Goal: Transaction & Acquisition: Purchase product/service

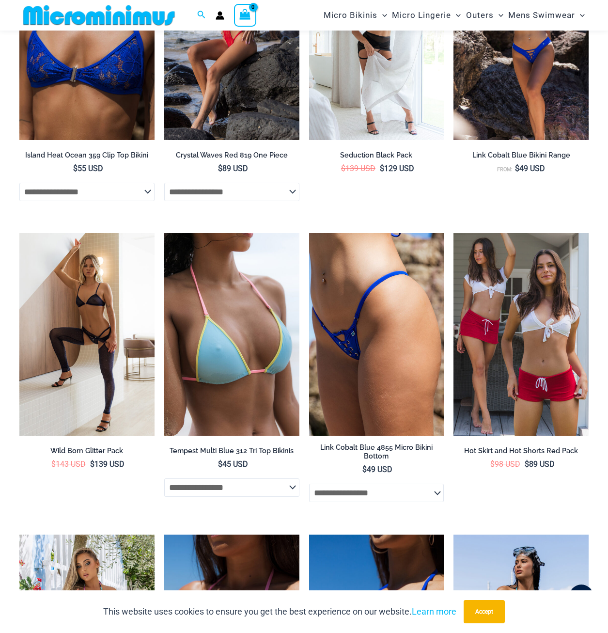
scroll to position [2162, 0]
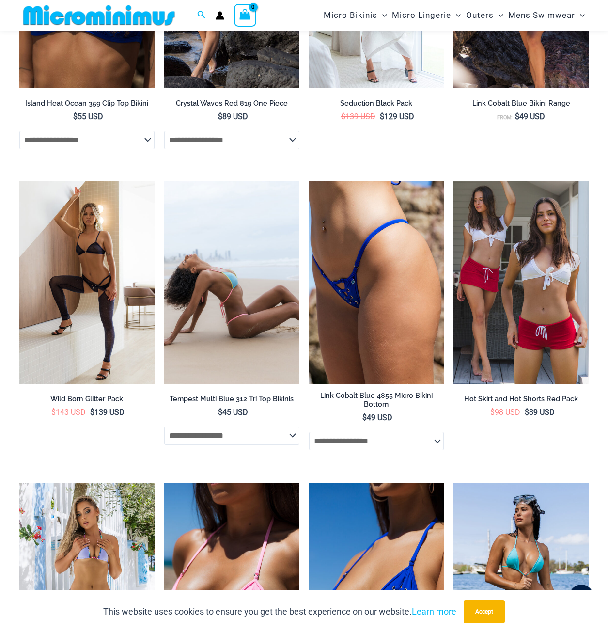
click at [220, 384] on img at bounding box center [231, 282] width 135 height 202
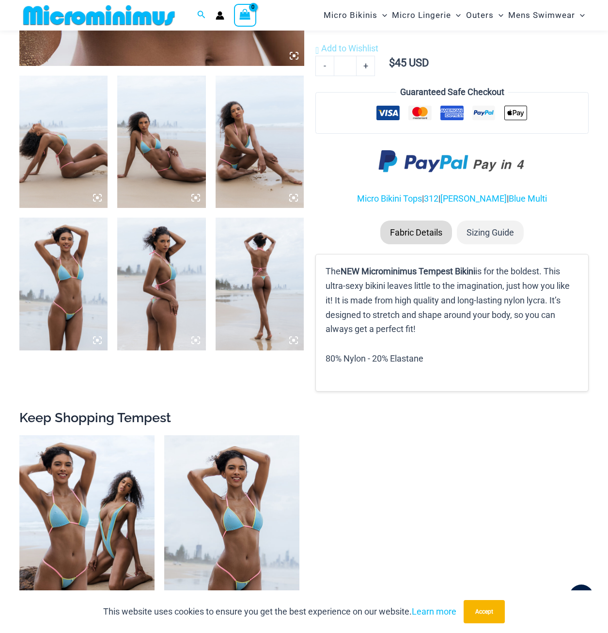
scroll to position [572, 0]
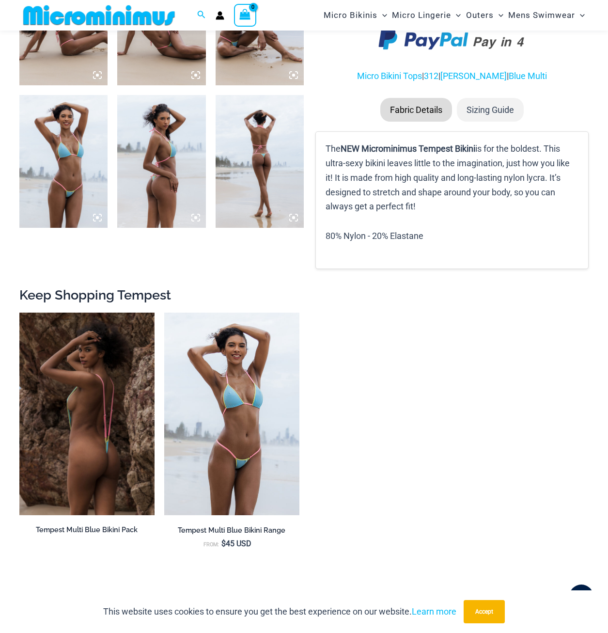
click at [85, 393] on img at bounding box center [86, 413] width 135 height 202
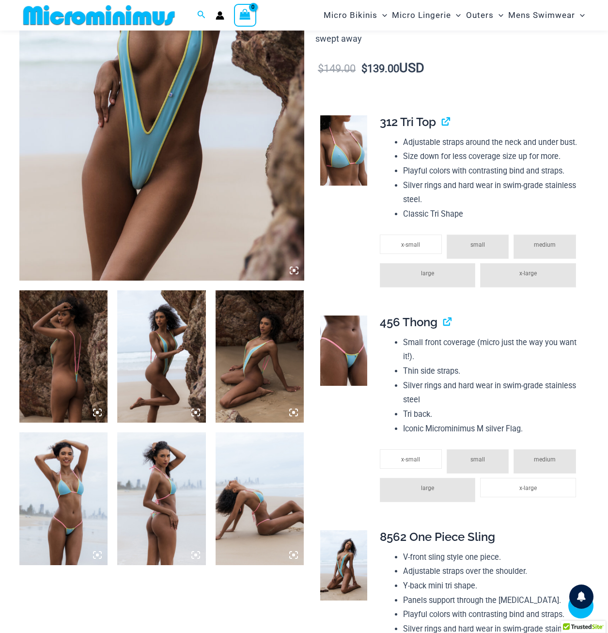
scroll to position [234, 0]
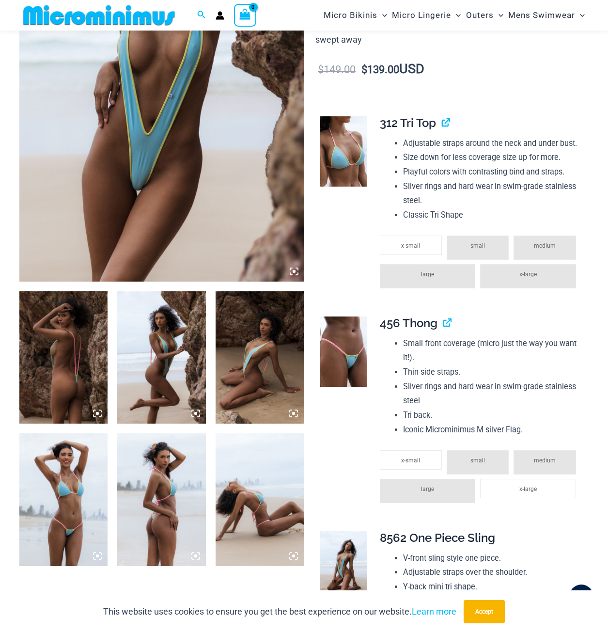
click at [161, 161] on img at bounding box center [161, 67] width 285 height 427
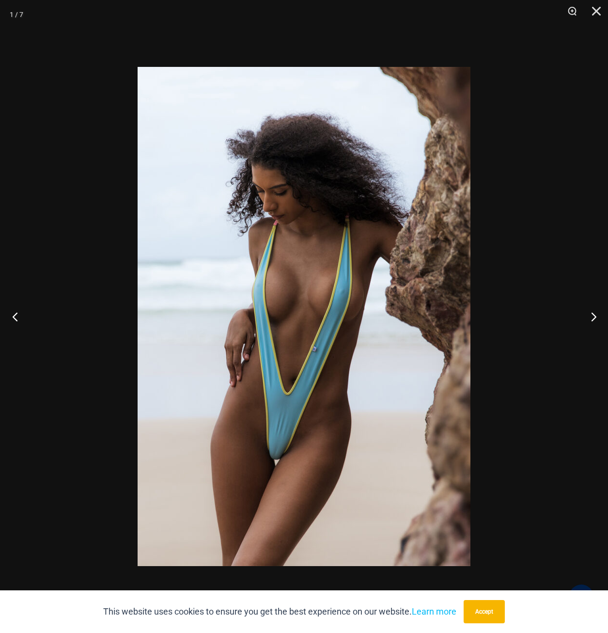
click at [18, 319] on button "Previous" at bounding box center [18, 316] width 36 height 48
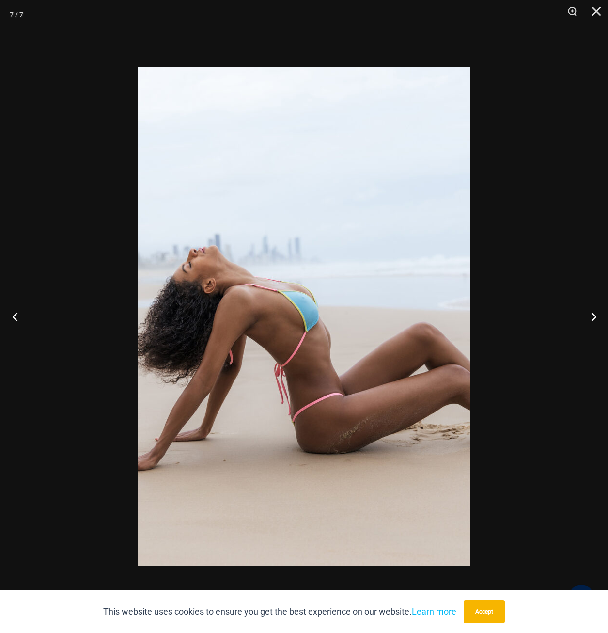
click at [18, 319] on button "Previous" at bounding box center [18, 316] width 36 height 48
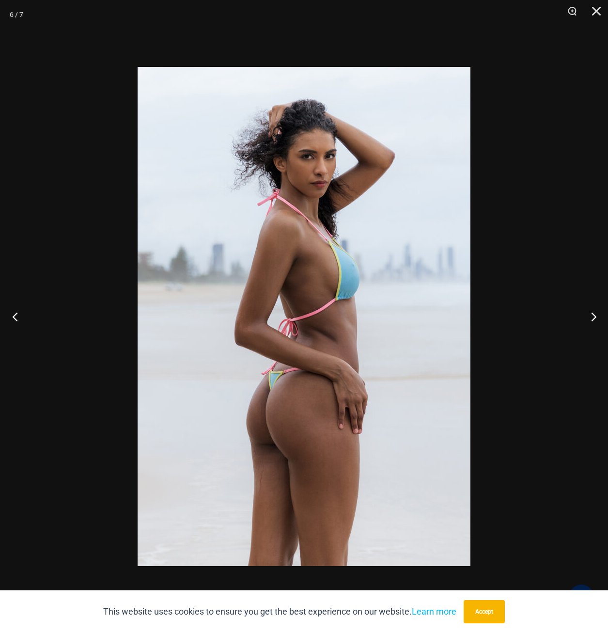
click at [18, 319] on button "Previous" at bounding box center [18, 316] width 36 height 48
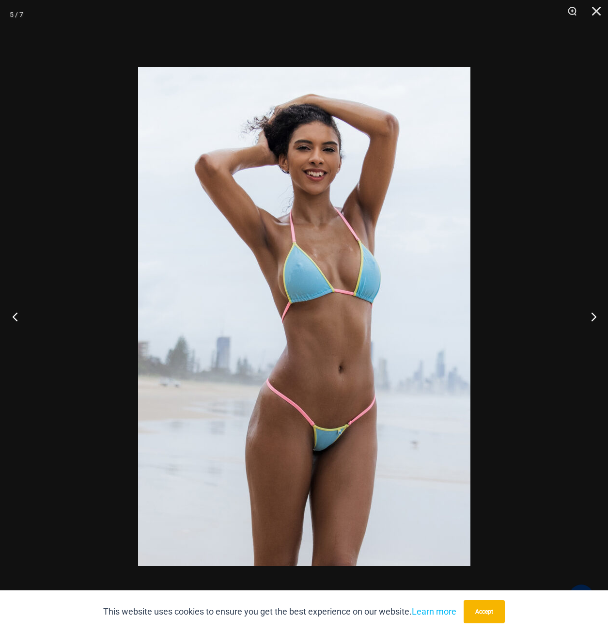
click at [18, 319] on button "Previous" at bounding box center [18, 316] width 36 height 48
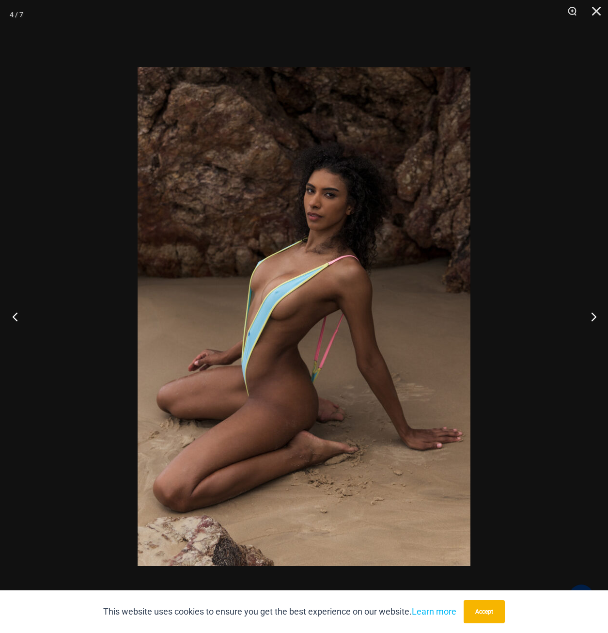
click at [18, 319] on button "Previous" at bounding box center [18, 316] width 36 height 48
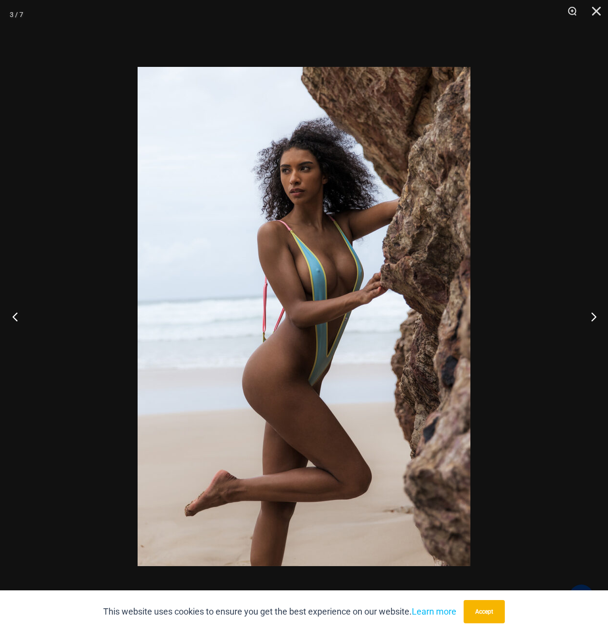
click at [18, 319] on button "Previous" at bounding box center [18, 316] width 36 height 48
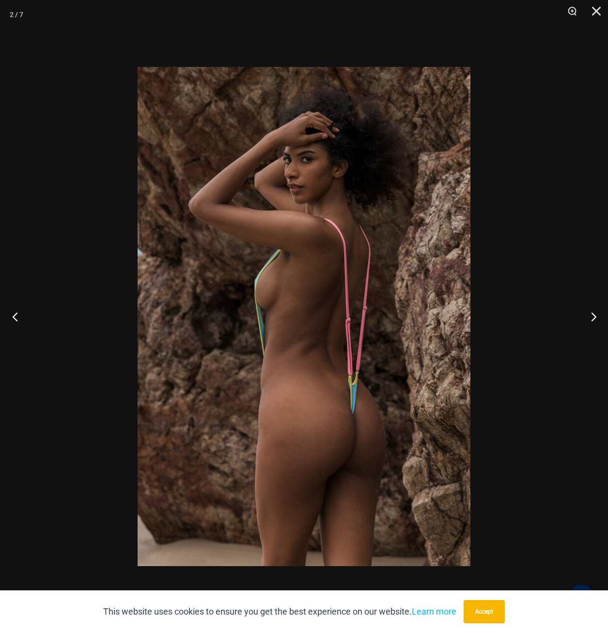
click at [18, 319] on button "Previous" at bounding box center [18, 316] width 36 height 48
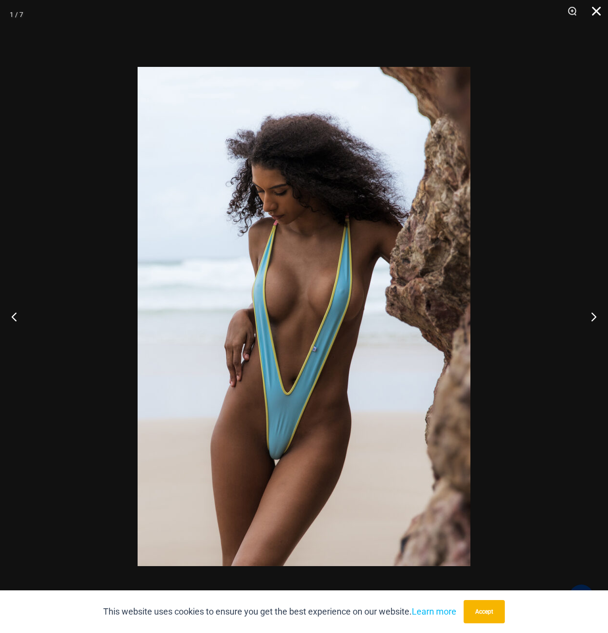
click at [598, 13] on button "Close" at bounding box center [593, 14] width 24 height 29
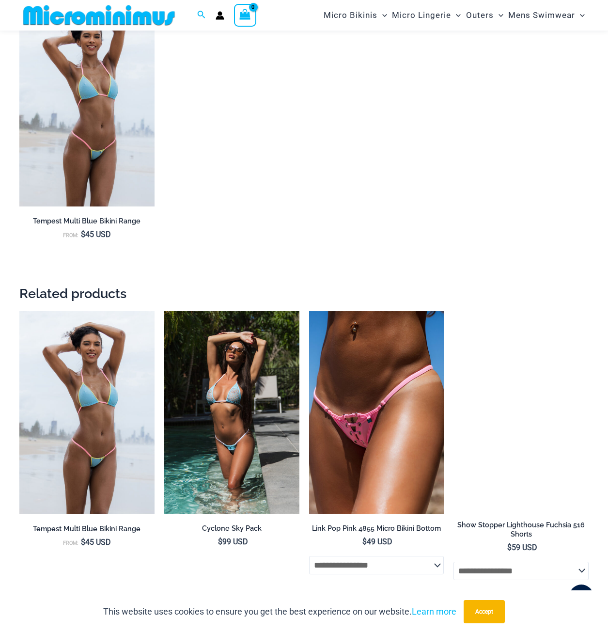
scroll to position [1397, 0]
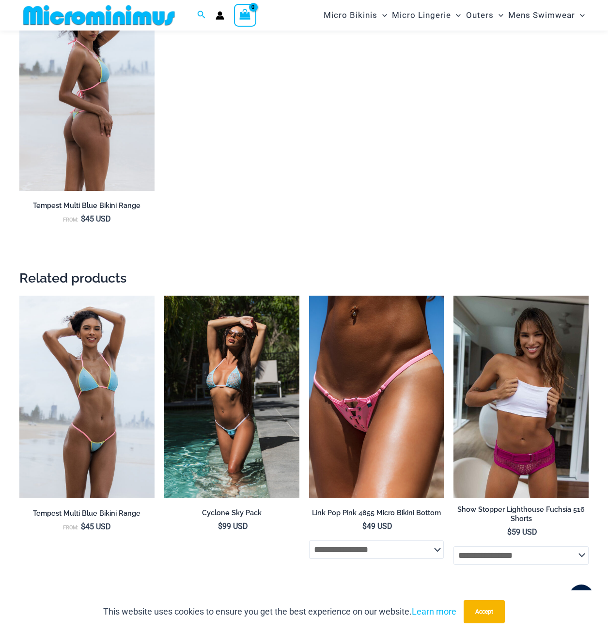
click at [95, 142] on img at bounding box center [86, 89] width 135 height 203
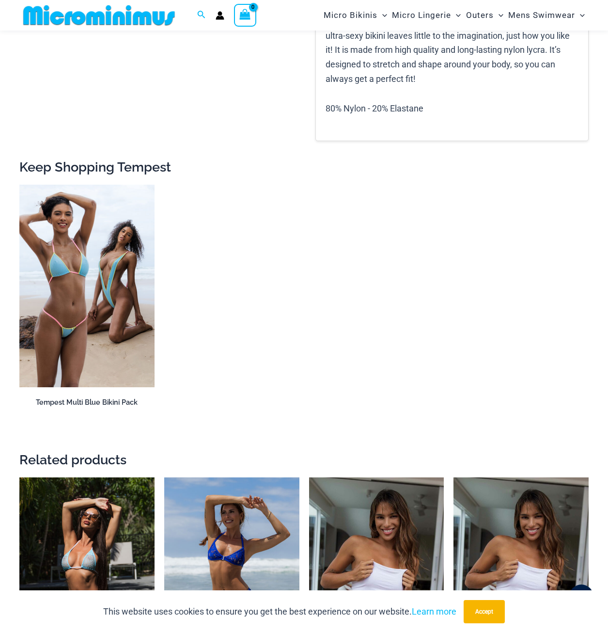
scroll to position [1153, 0]
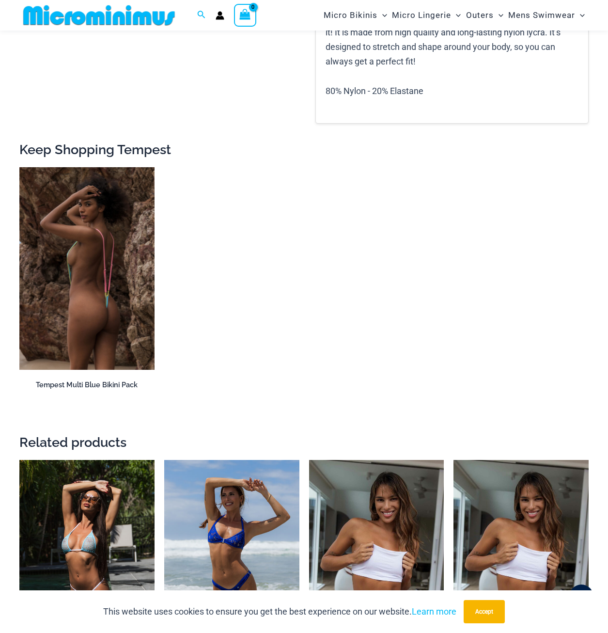
click at [110, 389] on h2 "Tempest Multi Blue Bikini Pack" at bounding box center [86, 384] width 135 height 9
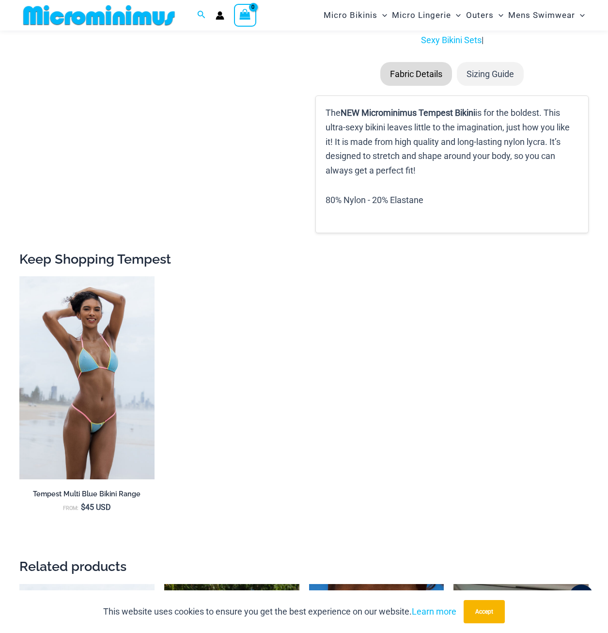
scroll to position [1300, 0]
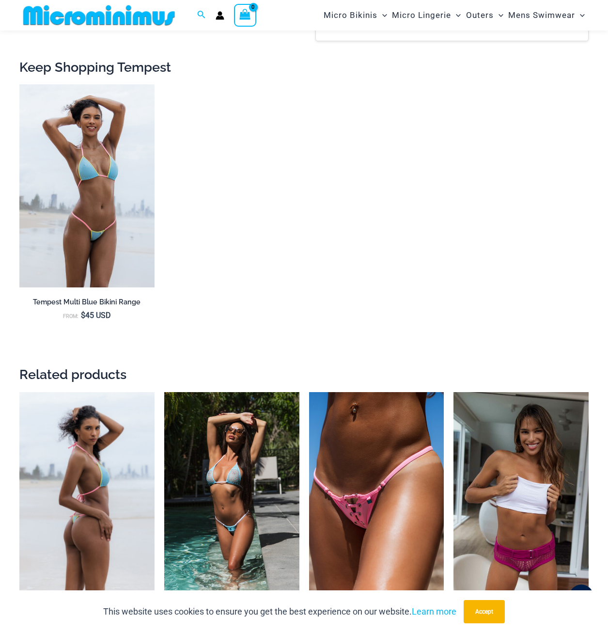
click at [97, 492] on img at bounding box center [86, 493] width 135 height 203
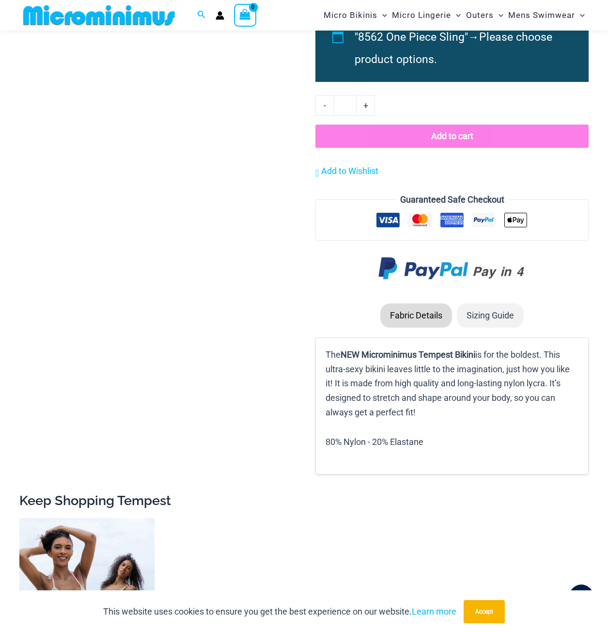
scroll to position [1009, 0]
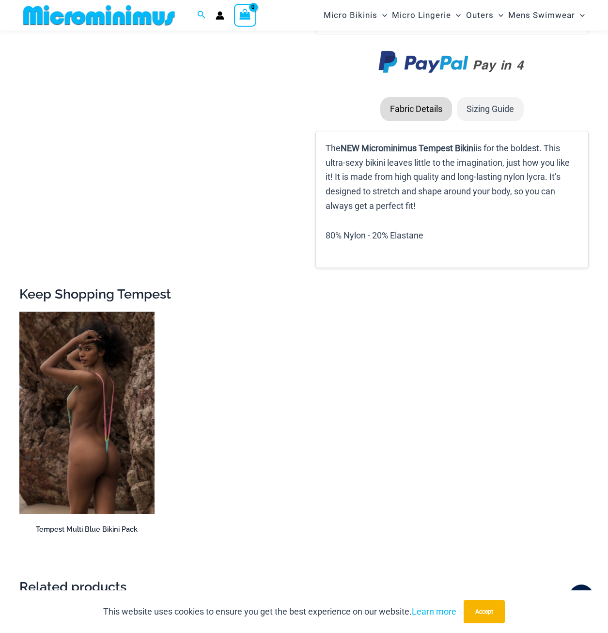
click at [66, 334] on img at bounding box center [86, 412] width 135 height 202
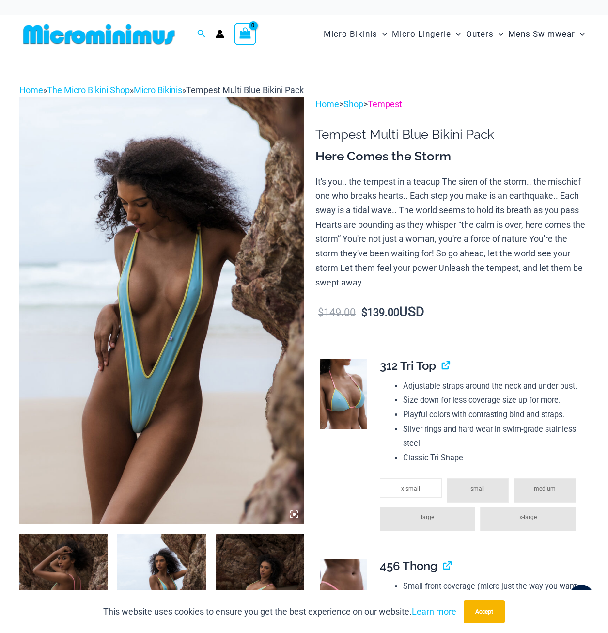
click at [401, 103] on link "Tempest" at bounding box center [385, 104] width 34 height 10
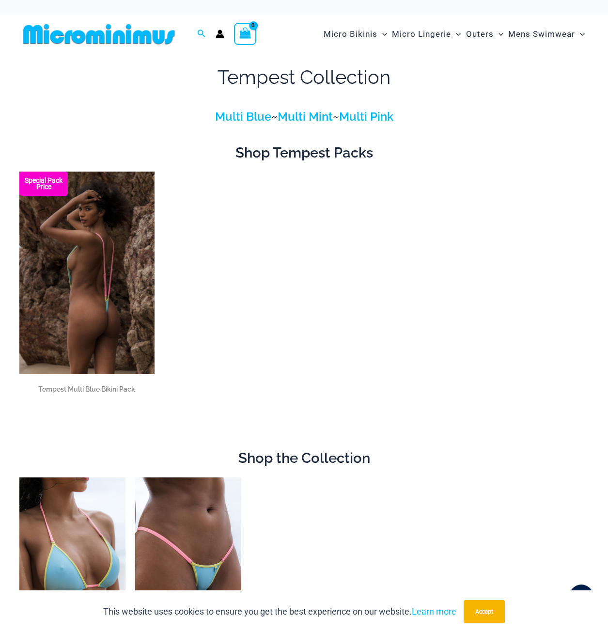
click at [45, 183] on b "Special Pack Price" at bounding box center [43, 183] width 48 height 13
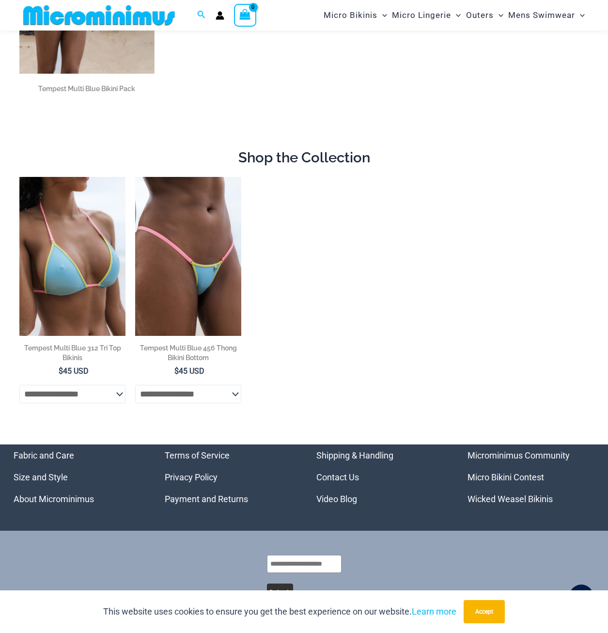
scroll to position [328, 0]
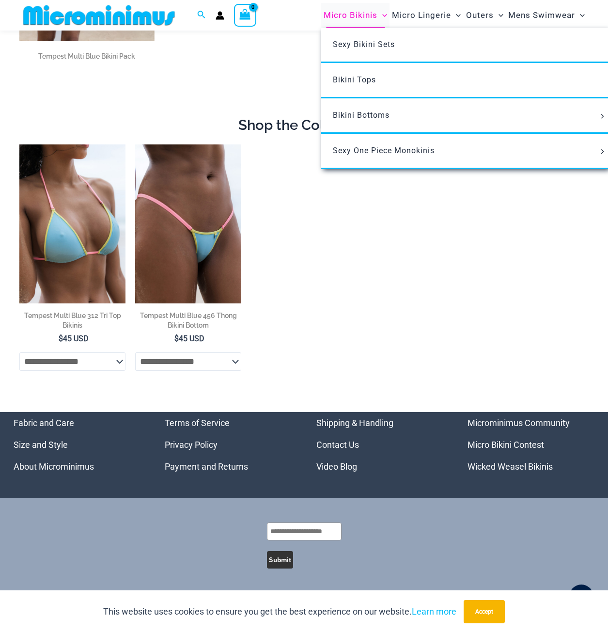
click at [342, 21] on span "Micro Bikinis" at bounding box center [351, 15] width 54 height 25
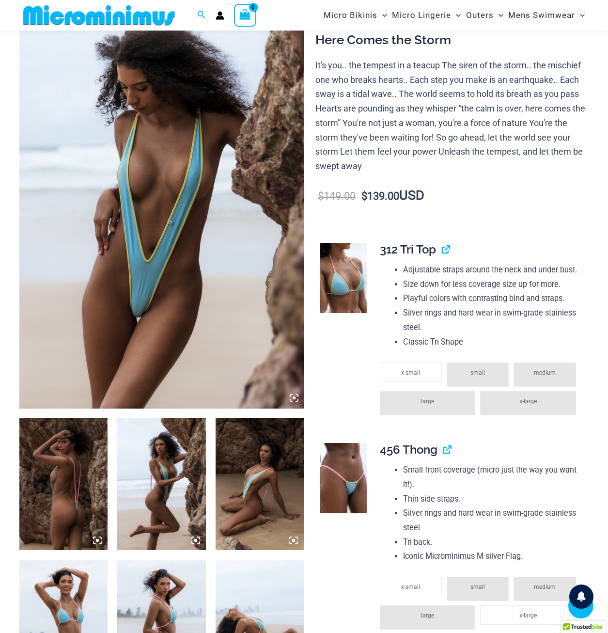
scroll to position [331, 0]
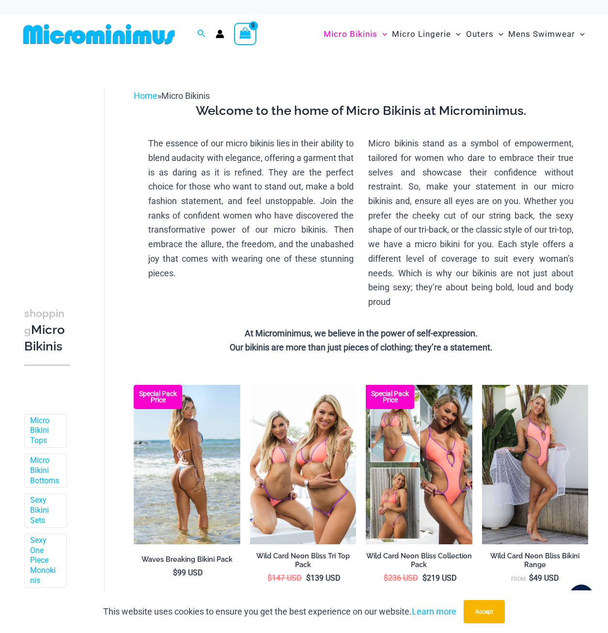
click at [194, 467] on img at bounding box center [187, 464] width 106 height 159
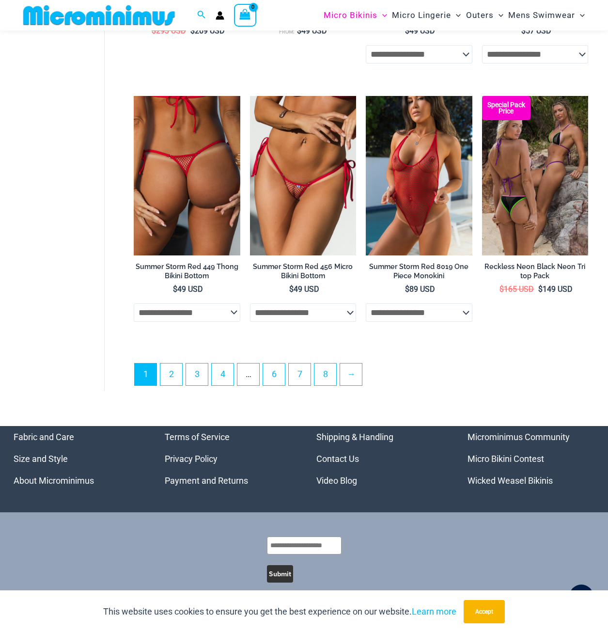
scroll to position [2096, 0]
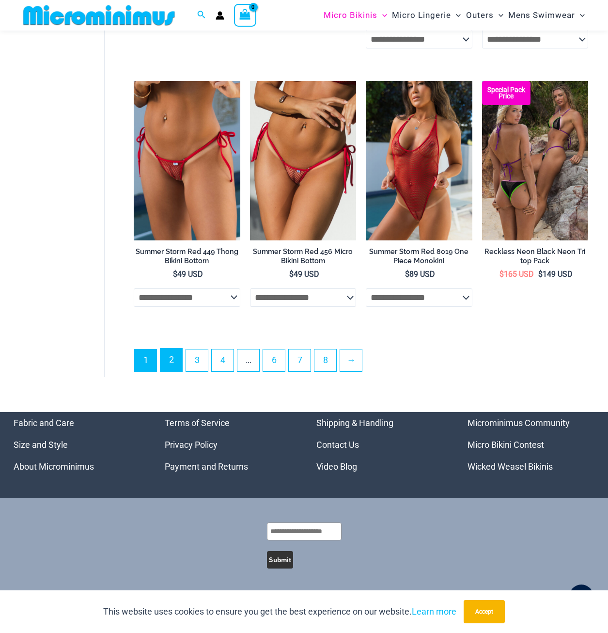
click at [173, 363] on link "2" at bounding box center [171, 359] width 22 height 23
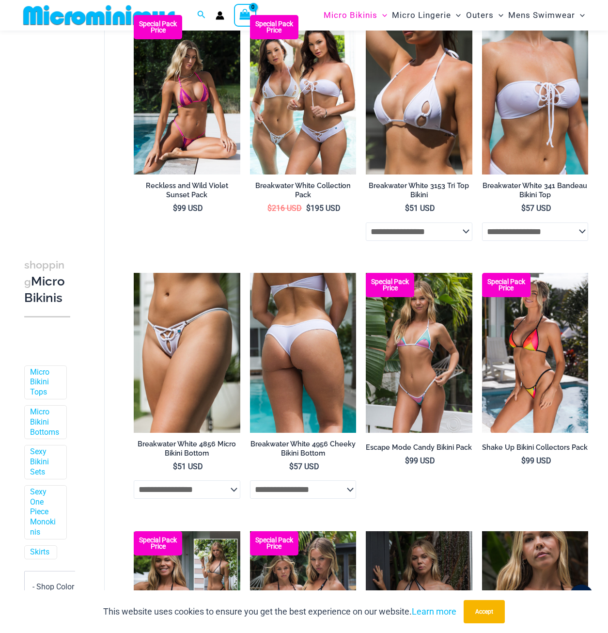
scroll to position [622, 0]
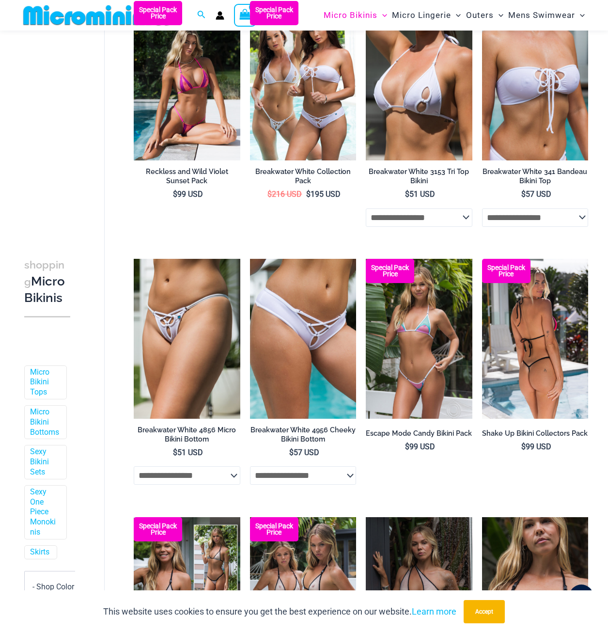
click at [507, 277] on b "Special Pack Price" at bounding box center [506, 270] width 48 height 13
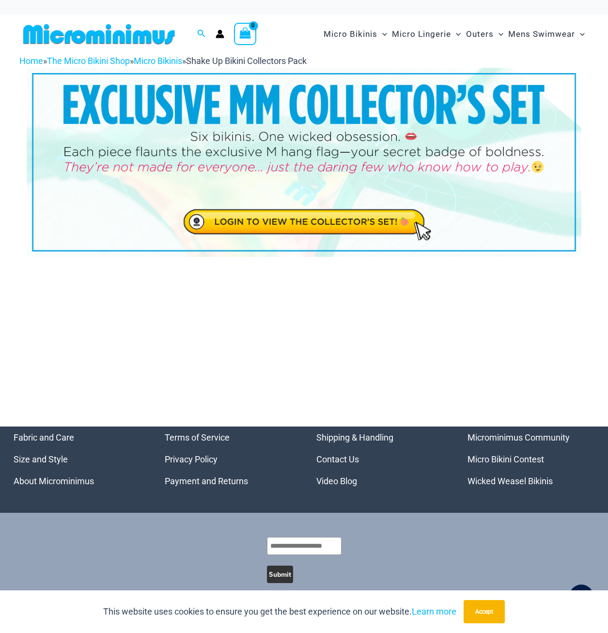
click at [345, 219] on img at bounding box center [304, 162] width 555 height 188
click at [321, 223] on img at bounding box center [304, 162] width 555 height 188
